Goal: Task Accomplishment & Management: Complete application form

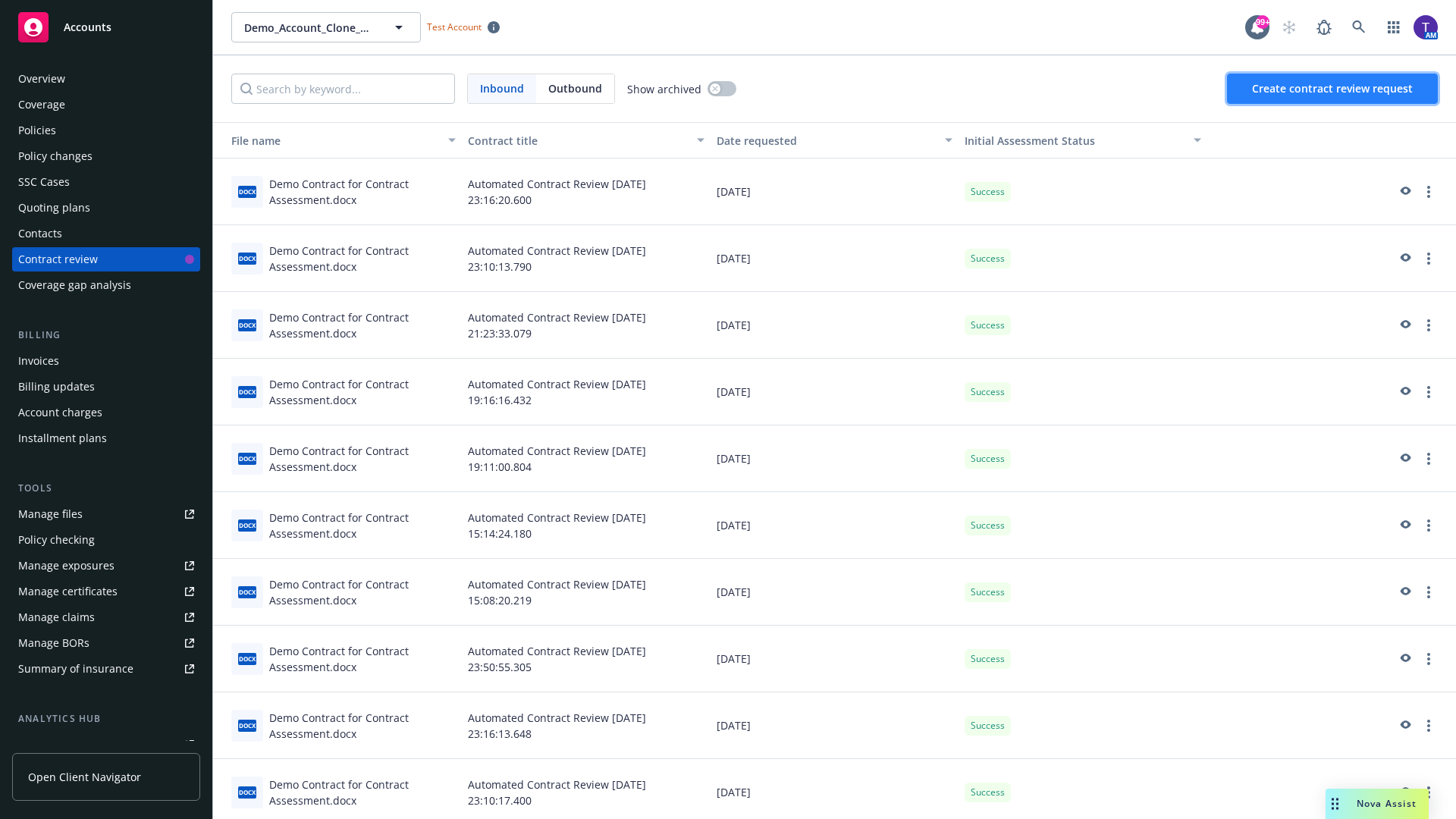
click at [1334, 89] on span "Create contract review request" at bounding box center [1333, 88] width 160 height 15
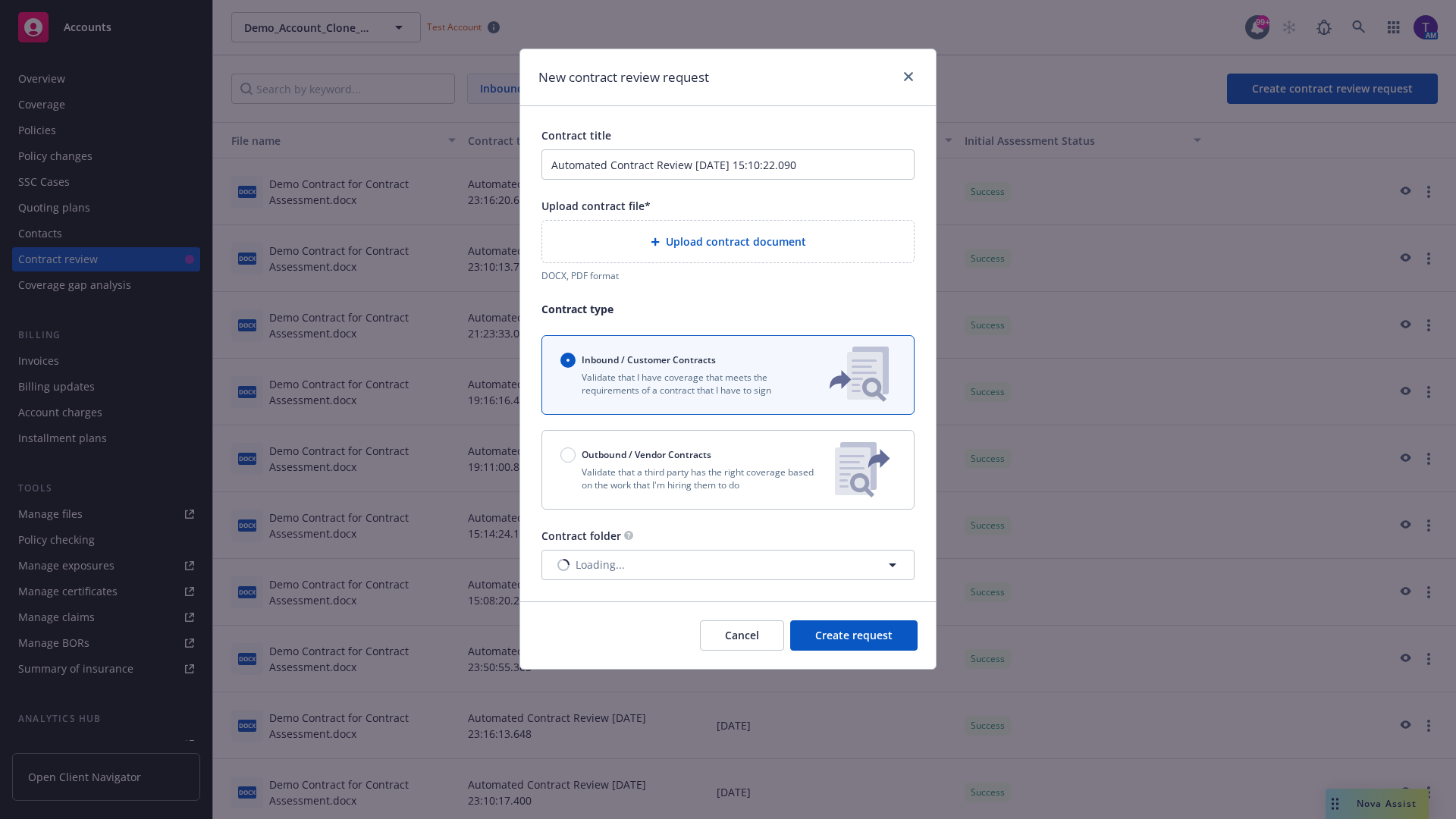
type input "Automated Contract Review [DATE] 15:10:22.090"
click at [728, 470] on p "Validate that a third party has the right coverage based on the work that I'm h…" at bounding box center [692, 478] width 262 height 25
radio input "false"
radio input "true"
click at [854, 643] on span "Create request" at bounding box center [853, 635] width 77 height 15
